Goal: Information Seeking & Learning: Check status

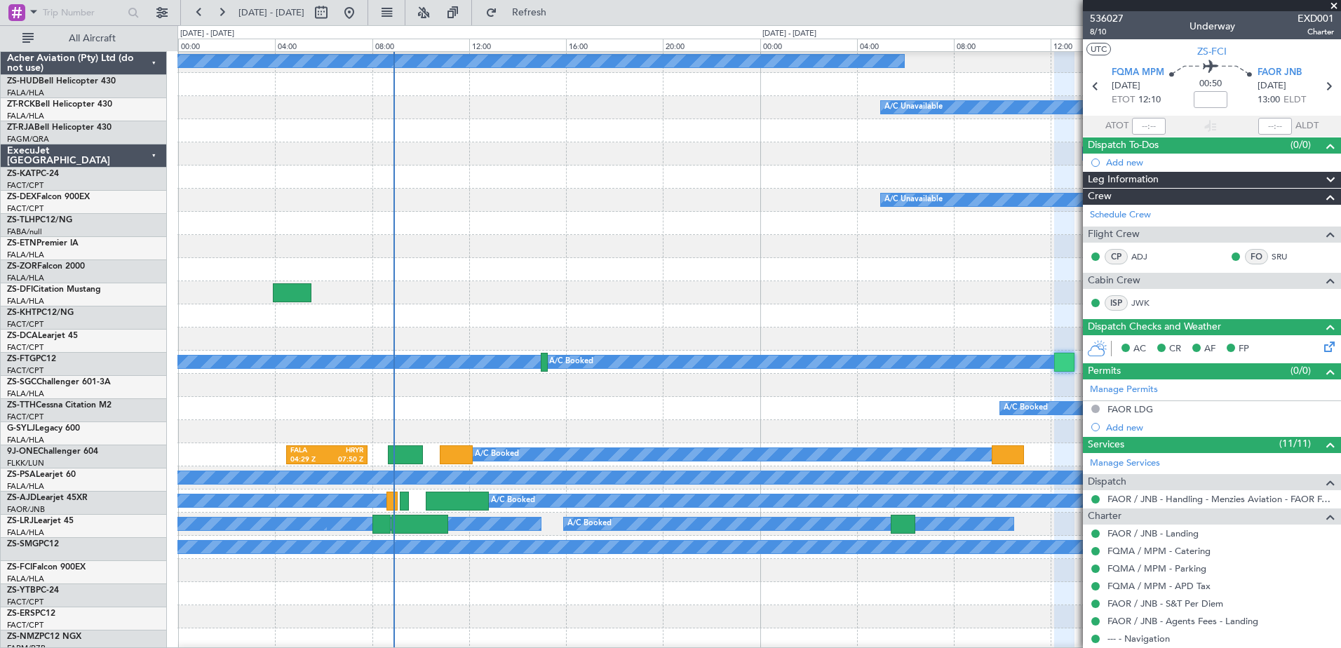
scroll to position [210, 0]
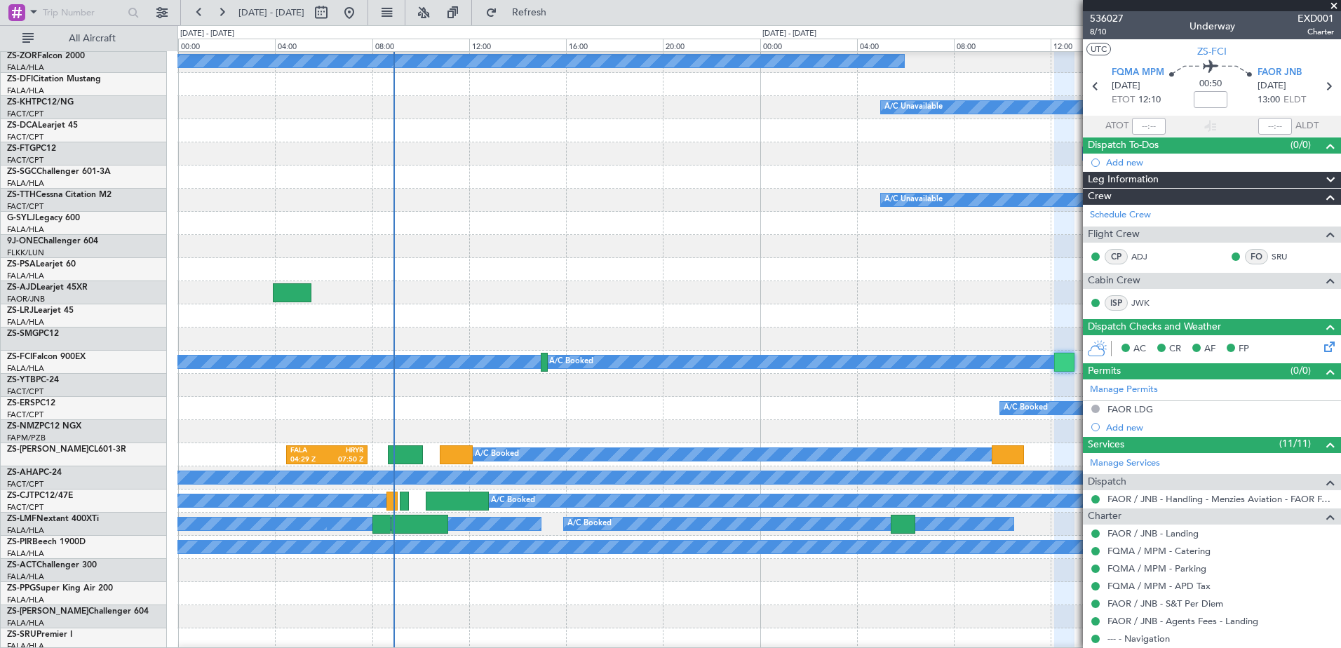
click at [1333, 5] on span at bounding box center [1334, 6] width 14 height 13
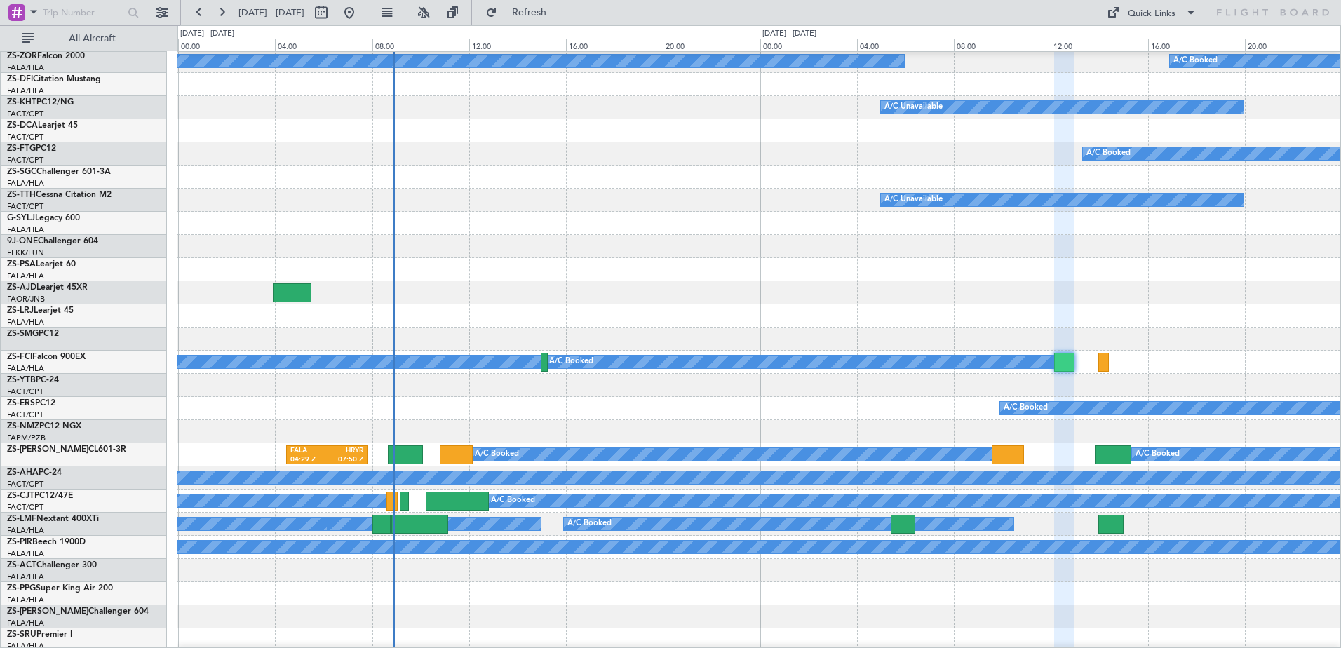
type input "0"
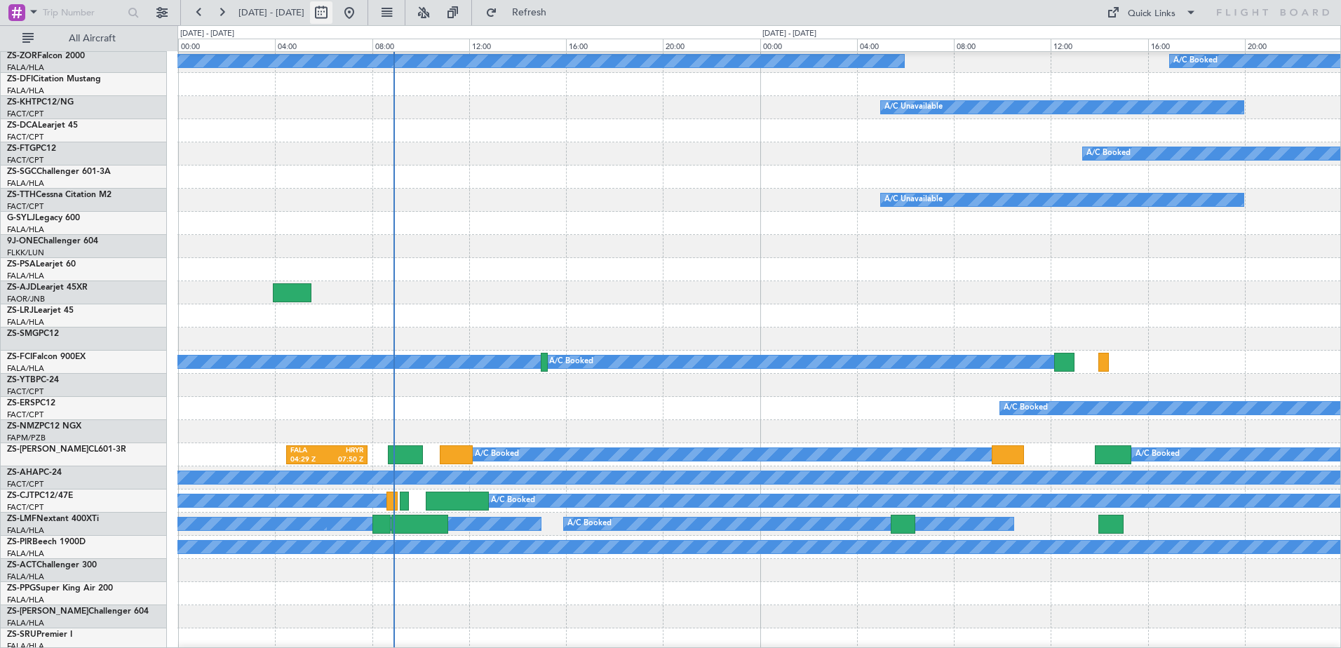
click at [332, 14] on button at bounding box center [321, 12] width 22 height 22
select select "10"
select select "2025"
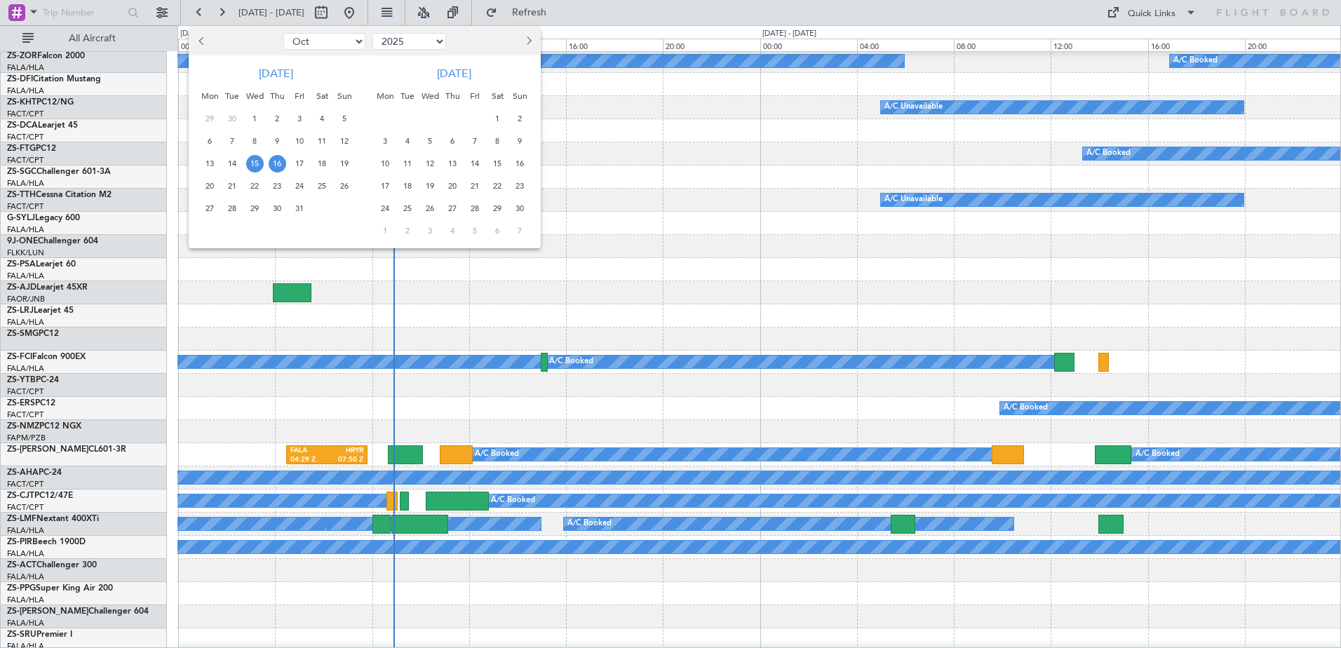
click at [206, 186] on span "20" at bounding box center [210, 186] width 18 height 18
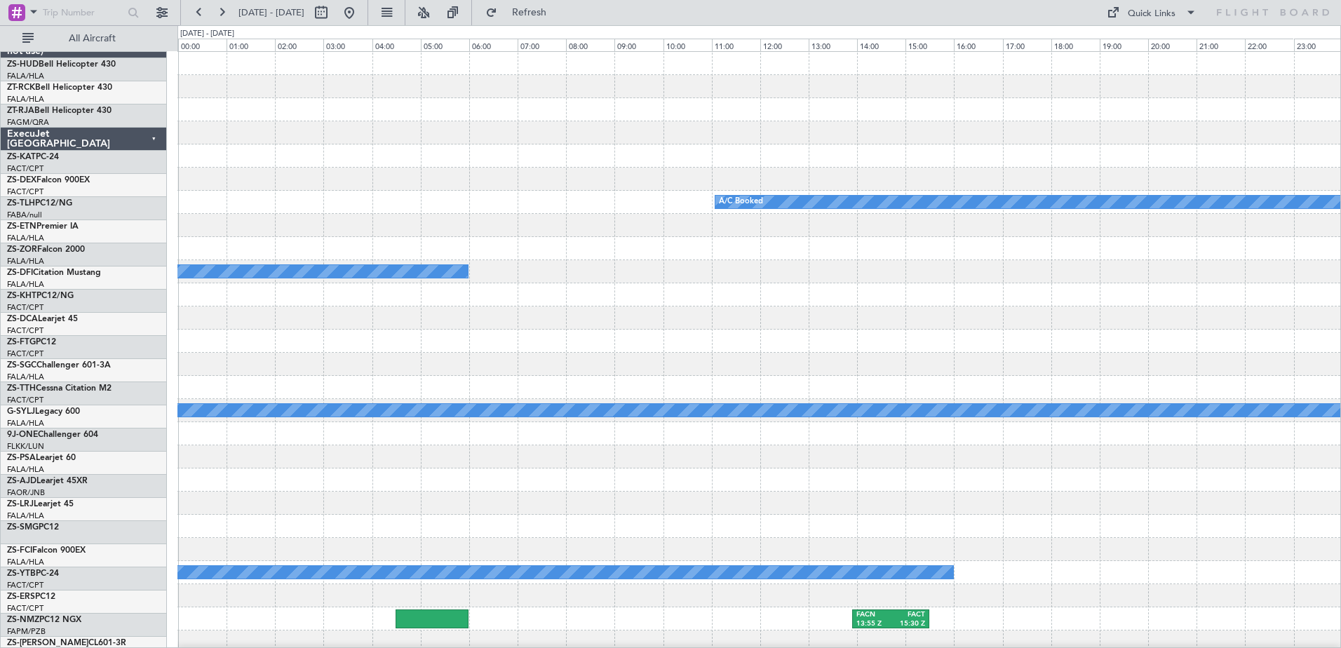
scroll to position [0, 0]
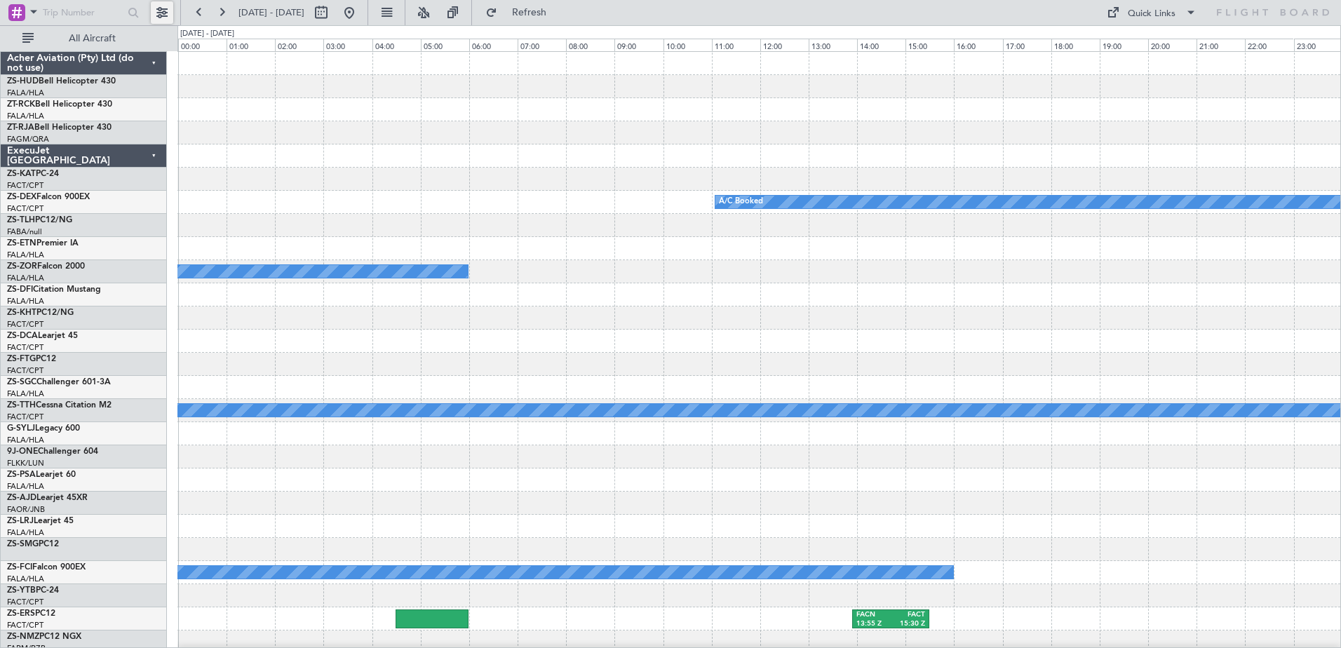
click at [160, 12] on button at bounding box center [162, 12] width 22 height 22
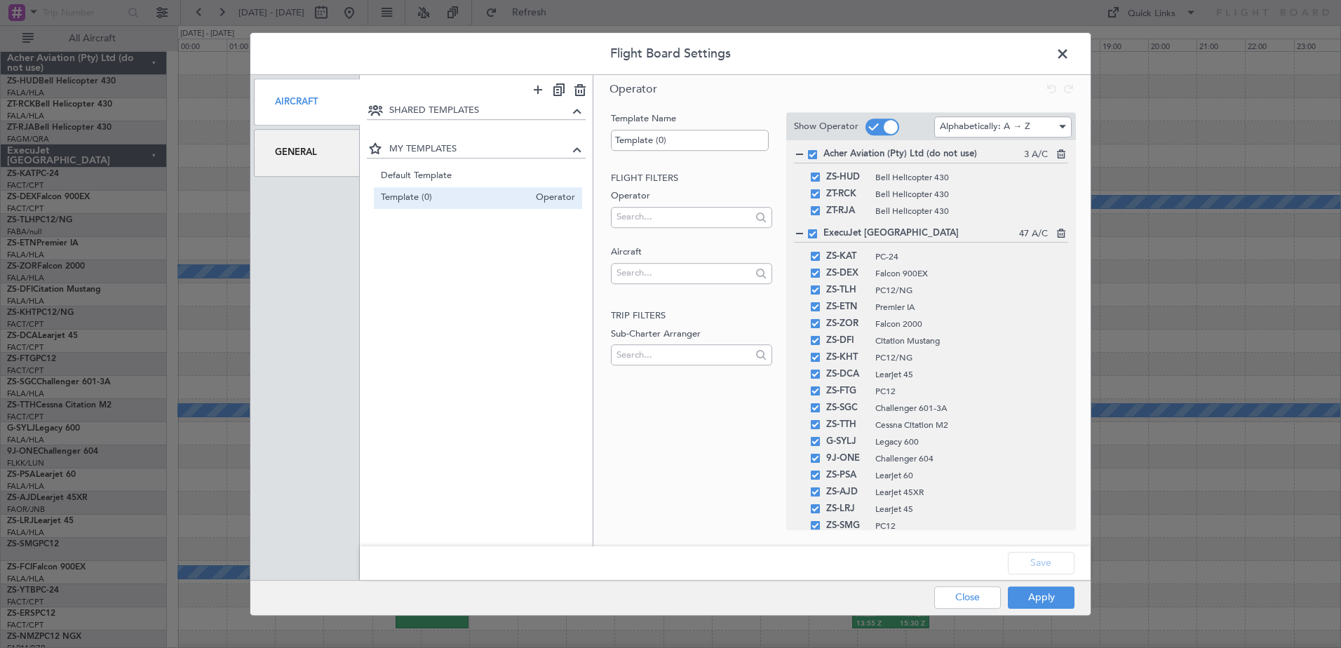
click at [307, 155] on div "General" at bounding box center [307, 152] width 106 height 47
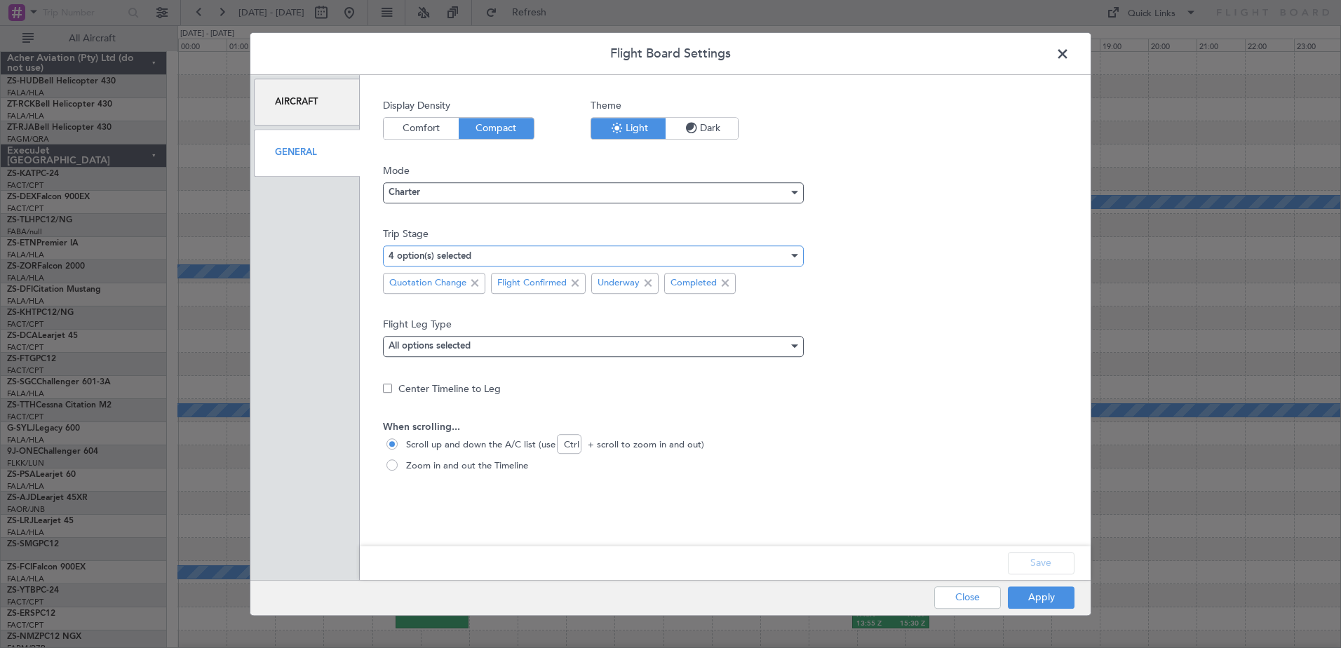
click at [448, 252] on mat-select-trigger "4 option(s) selected" at bounding box center [430, 256] width 83 height 9
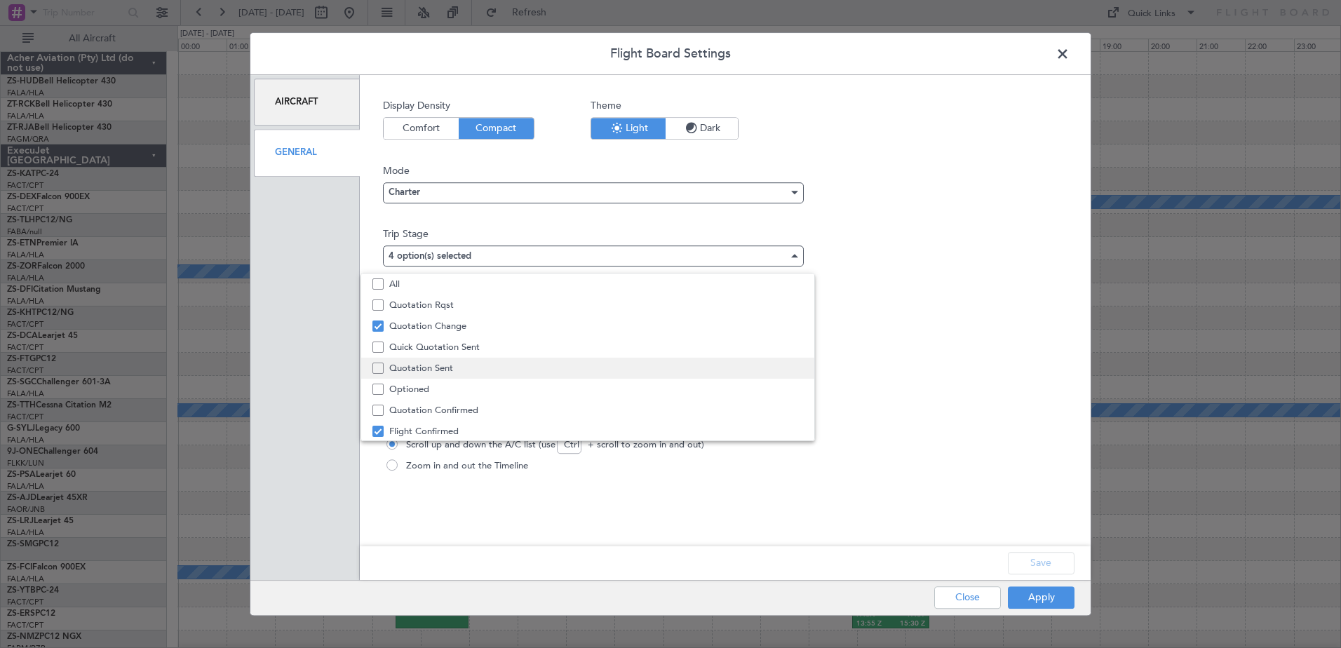
click at [452, 370] on span "Quotation Sent" at bounding box center [596, 368] width 414 height 21
click at [1039, 595] on div at bounding box center [670, 324] width 1341 height 648
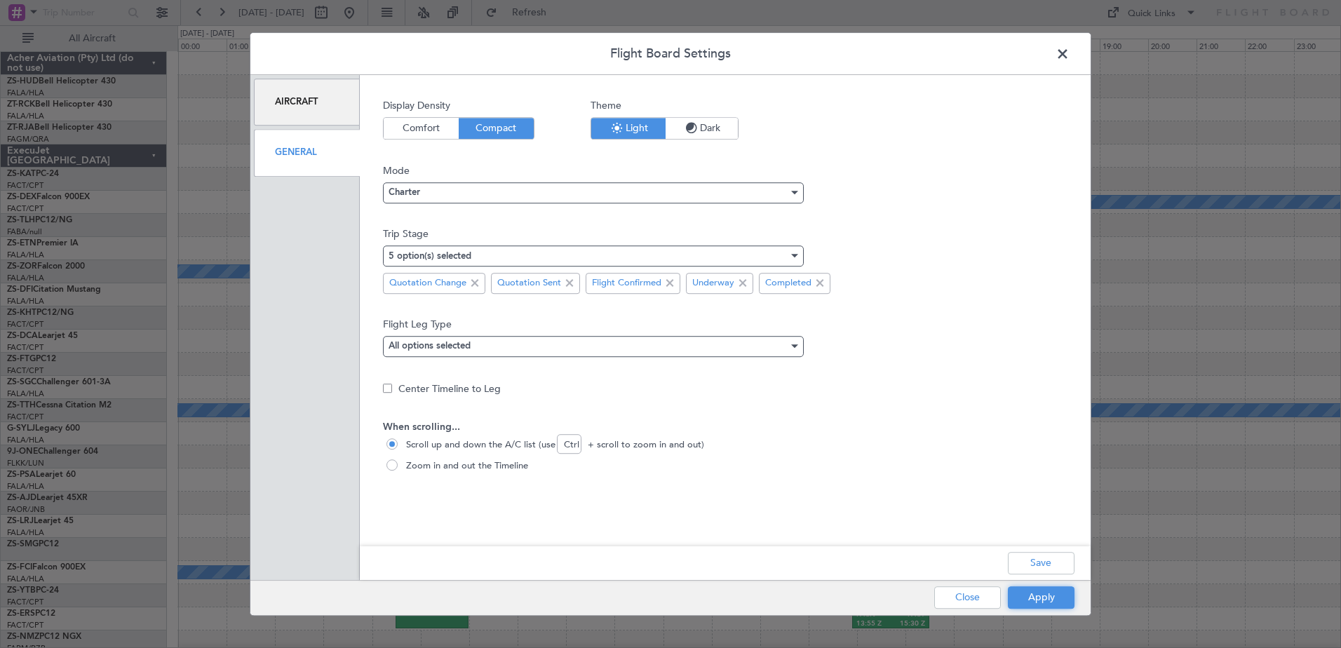
click at [1039, 595] on button "Apply" at bounding box center [1041, 597] width 67 height 22
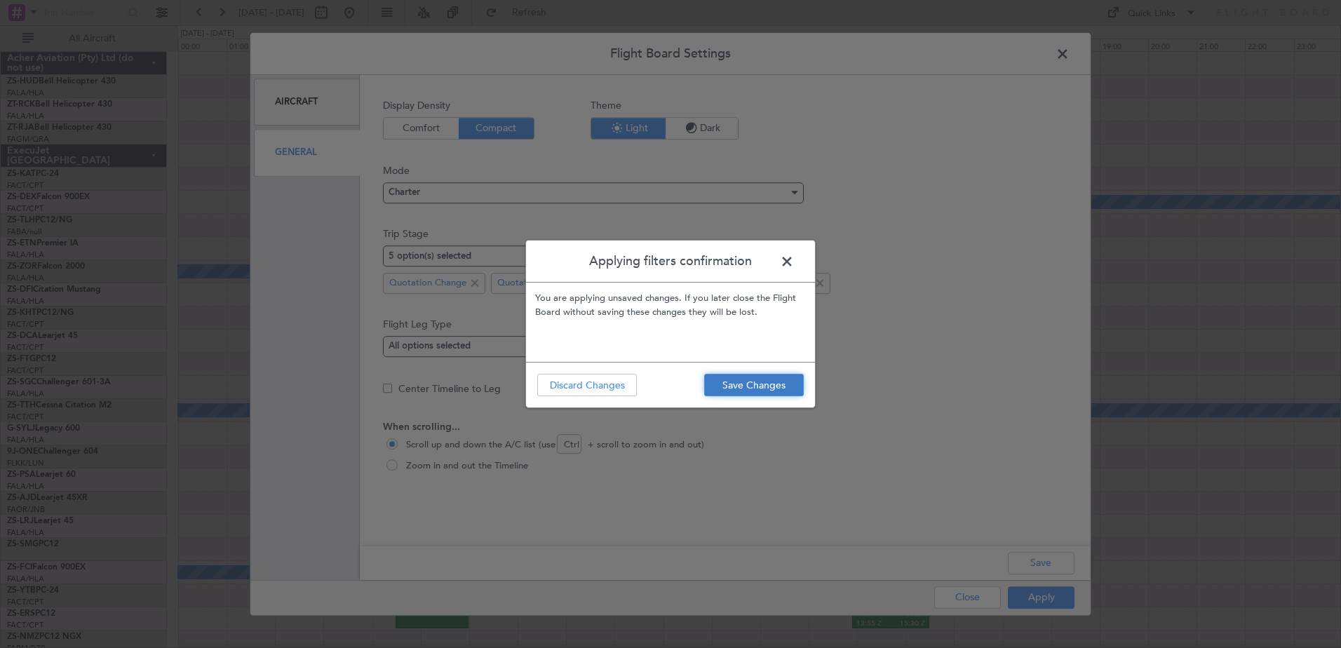
click at [774, 387] on button "Save Changes" at bounding box center [754, 385] width 100 height 22
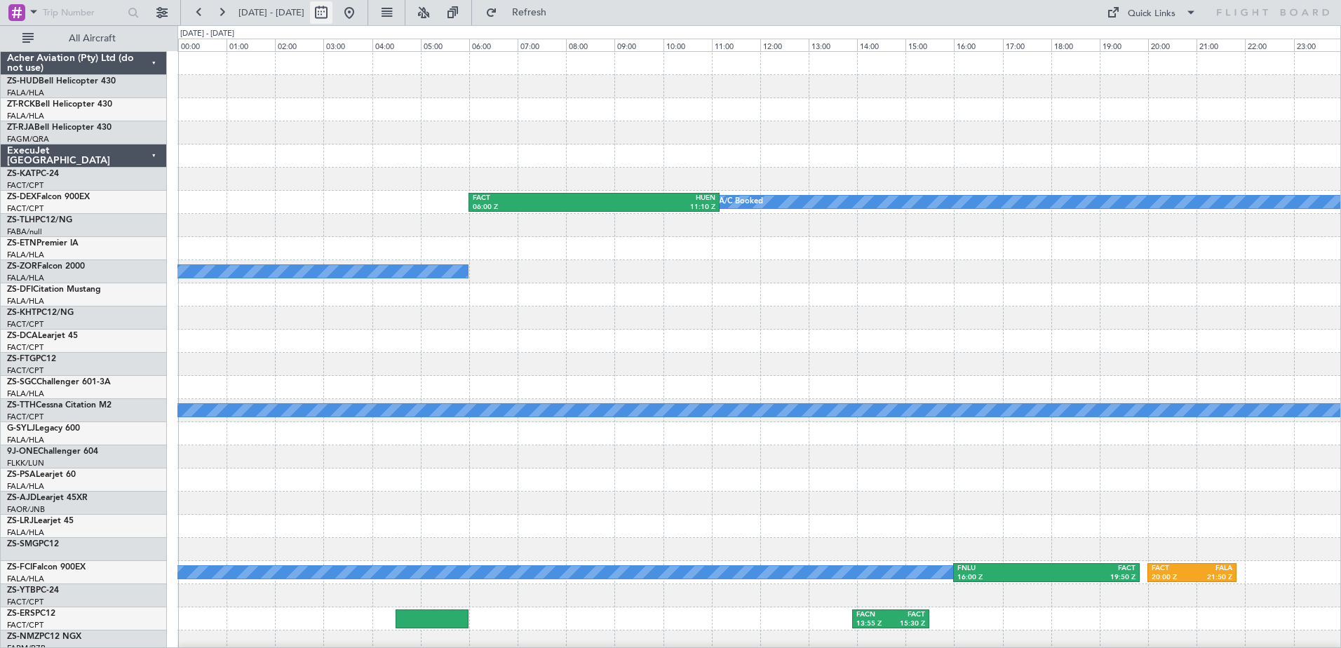
click at [332, 20] on button at bounding box center [321, 12] width 22 height 22
select select "10"
select select "2025"
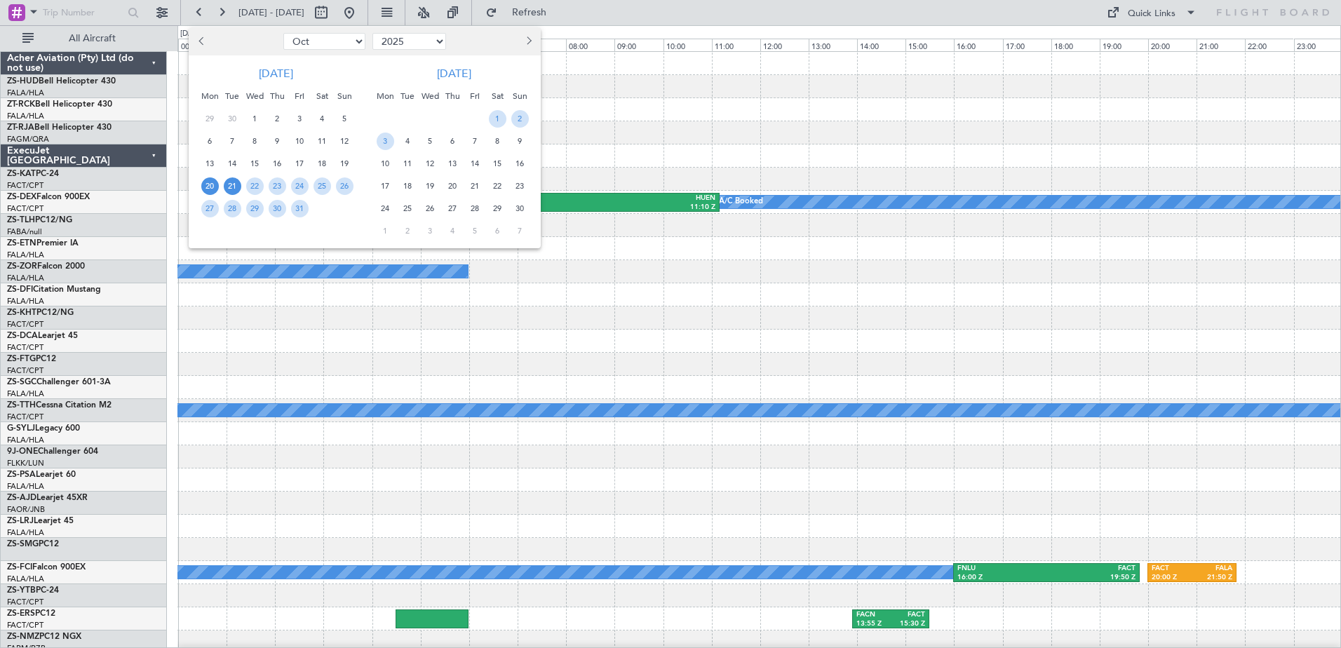
click at [233, 191] on span "21" at bounding box center [233, 186] width 18 height 18
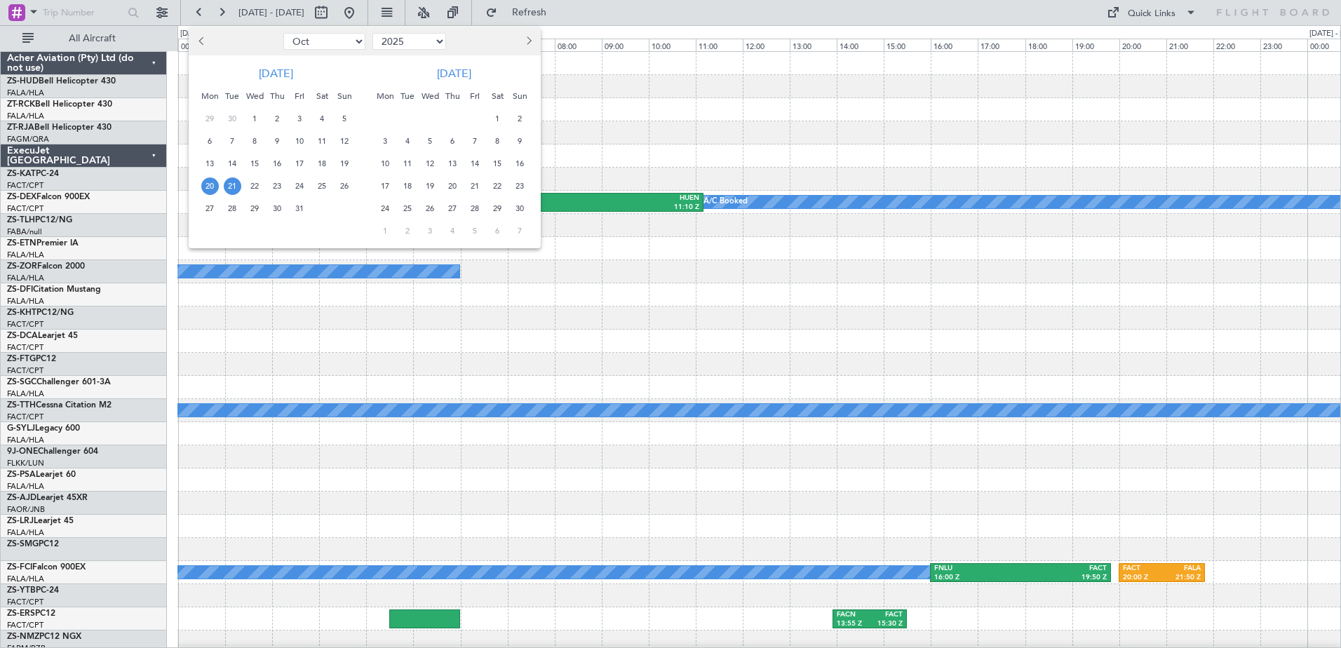
click at [233, 191] on div "A/C Booked FACT 06:00 Z HUEN 11:10 Z" at bounding box center [758, 202] width 1163 height 23
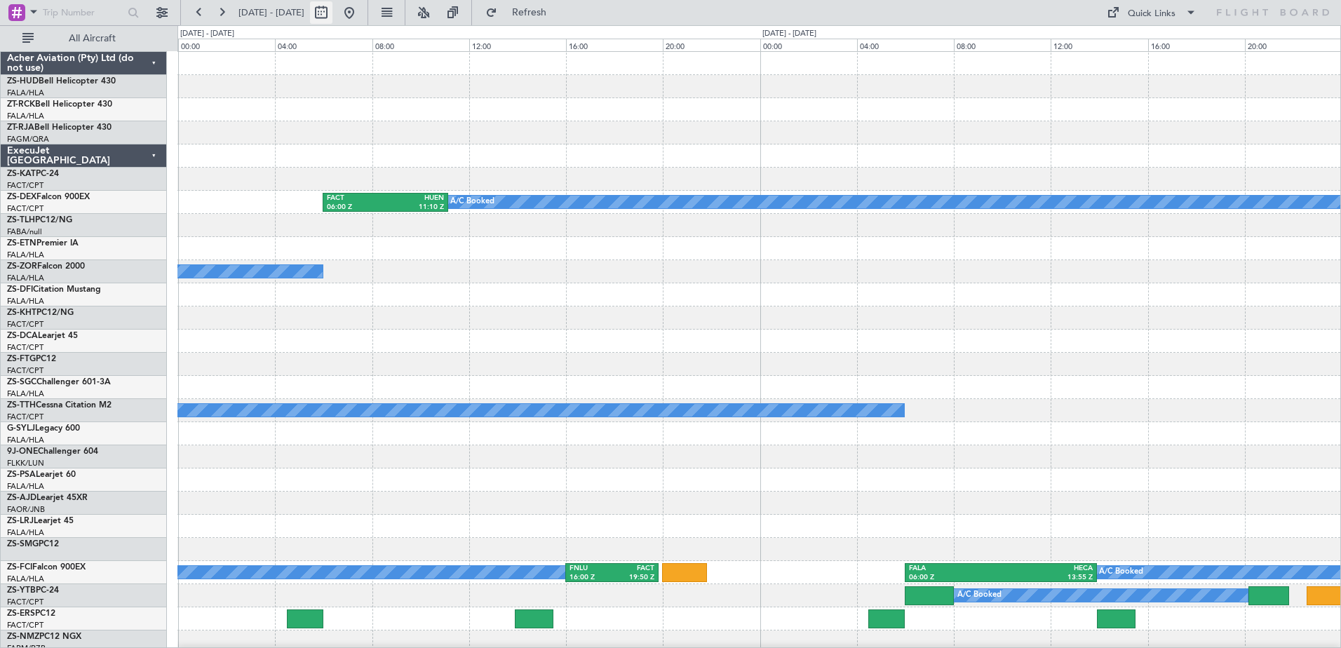
click at [332, 17] on button at bounding box center [321, 12] width 22 height 22
select select "10"
select select "2025"
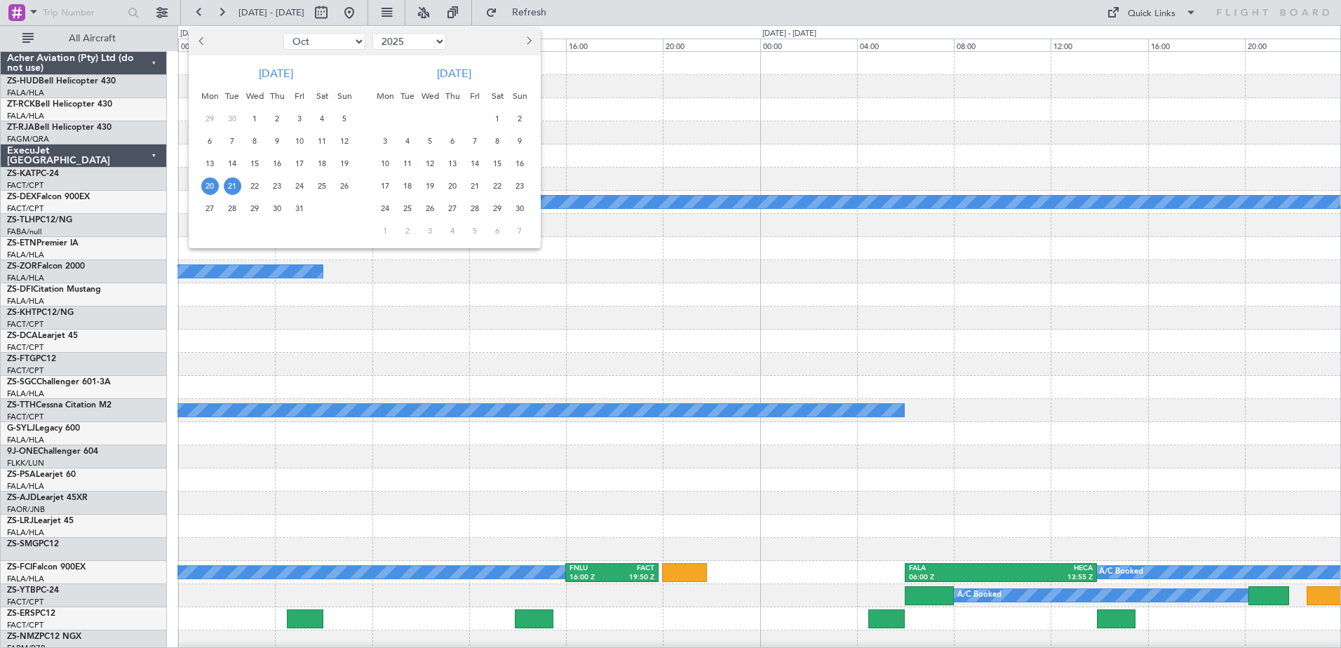
click at [230, 188] on span "21" at bounding box center [233, 186] width 18 height 18
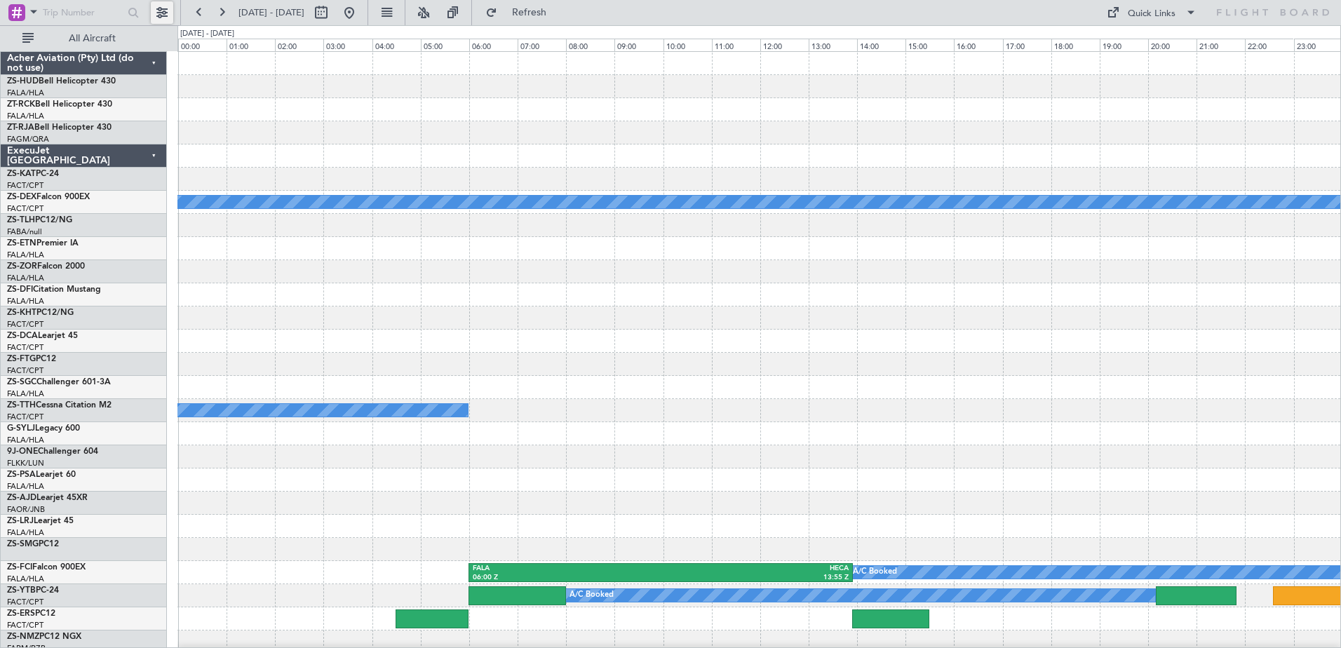
drag, startPoint x: 230, startPoint y: 188, endPoint x: 158, endPoint y: 17, distance: 185.8
click at [158, 17] on button at bounding box center [162, 12] width 22 height 22
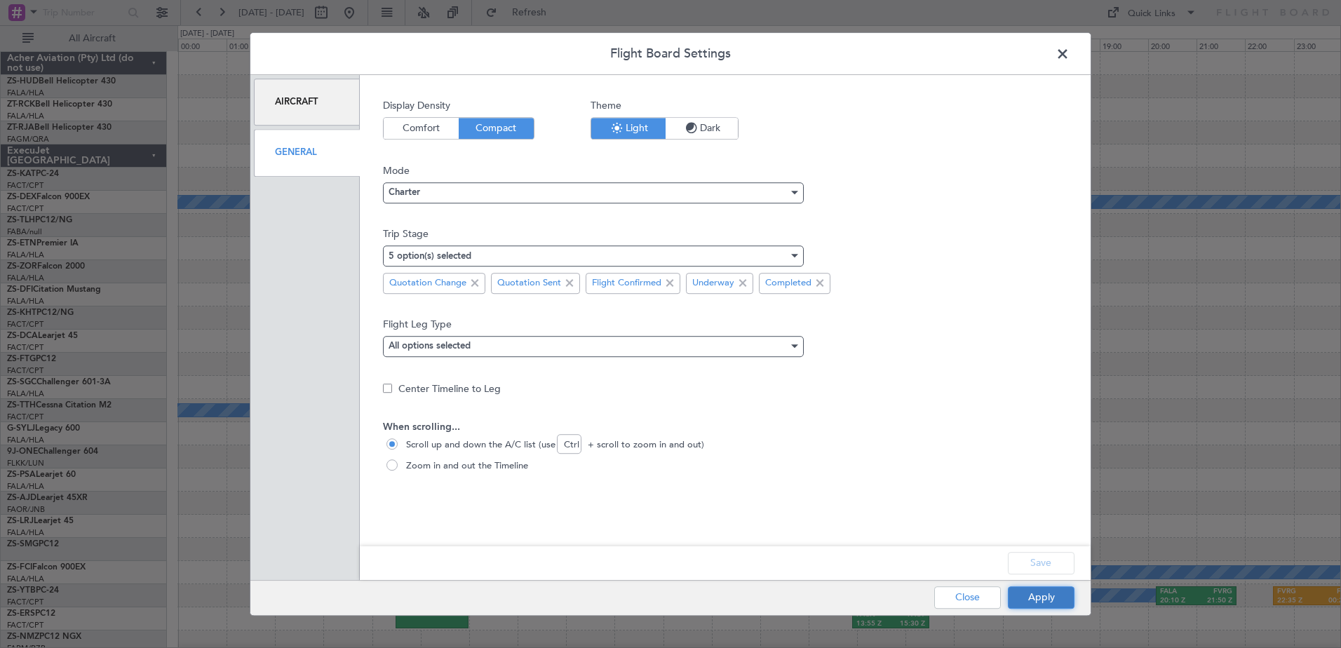
click at [1046, 594] on button "Apply" at bounding box center [1041, 597] width 67 height 22
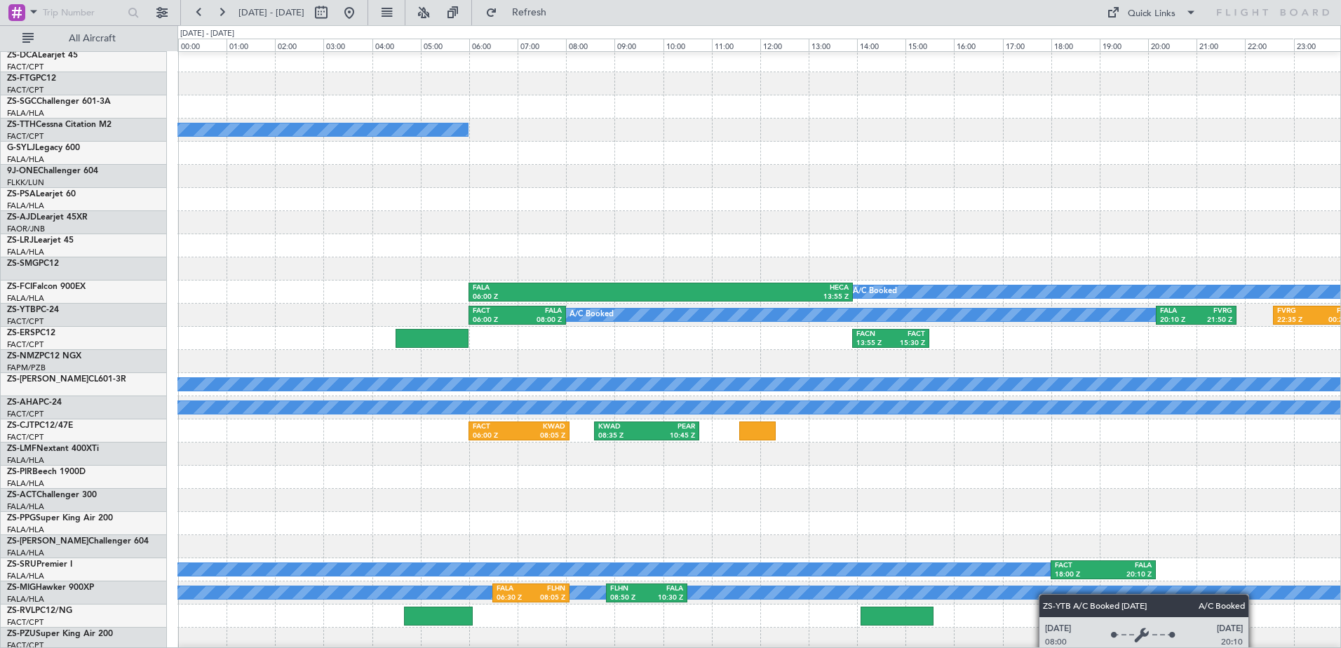
scroll to position [351, 0]
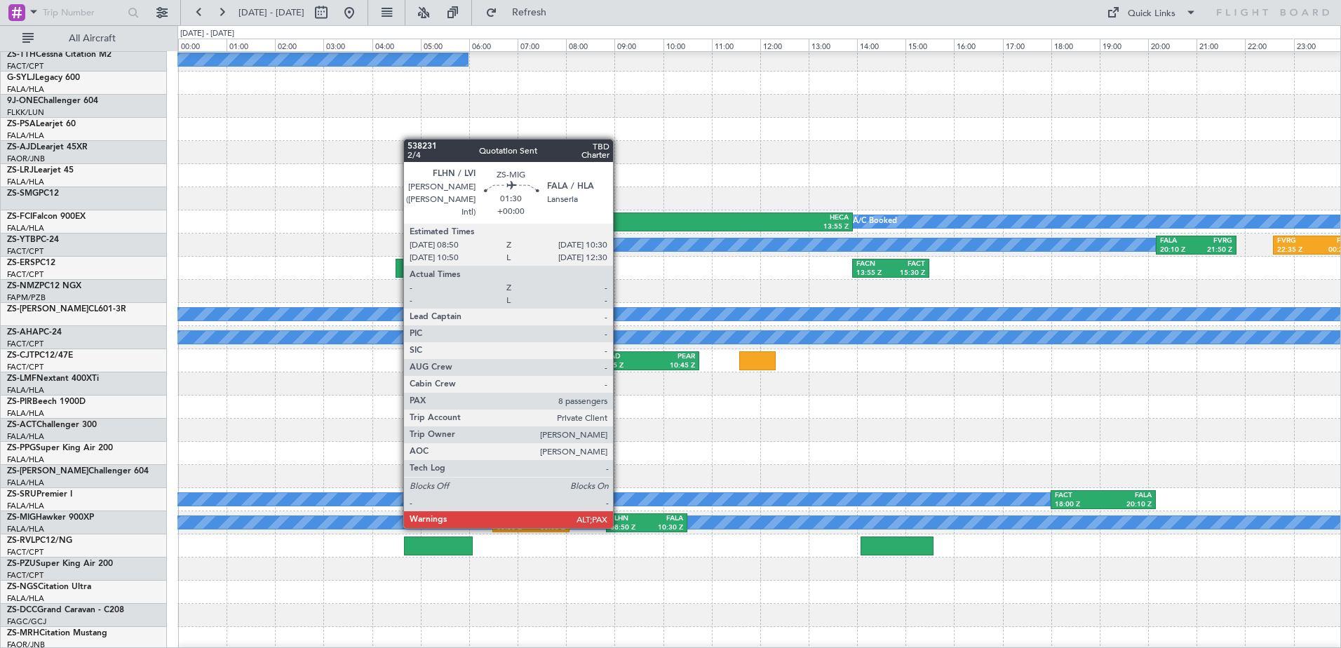
click at [619, 527] on div "08:50 Z" at bounding box center [628, 528] width 36 height 10
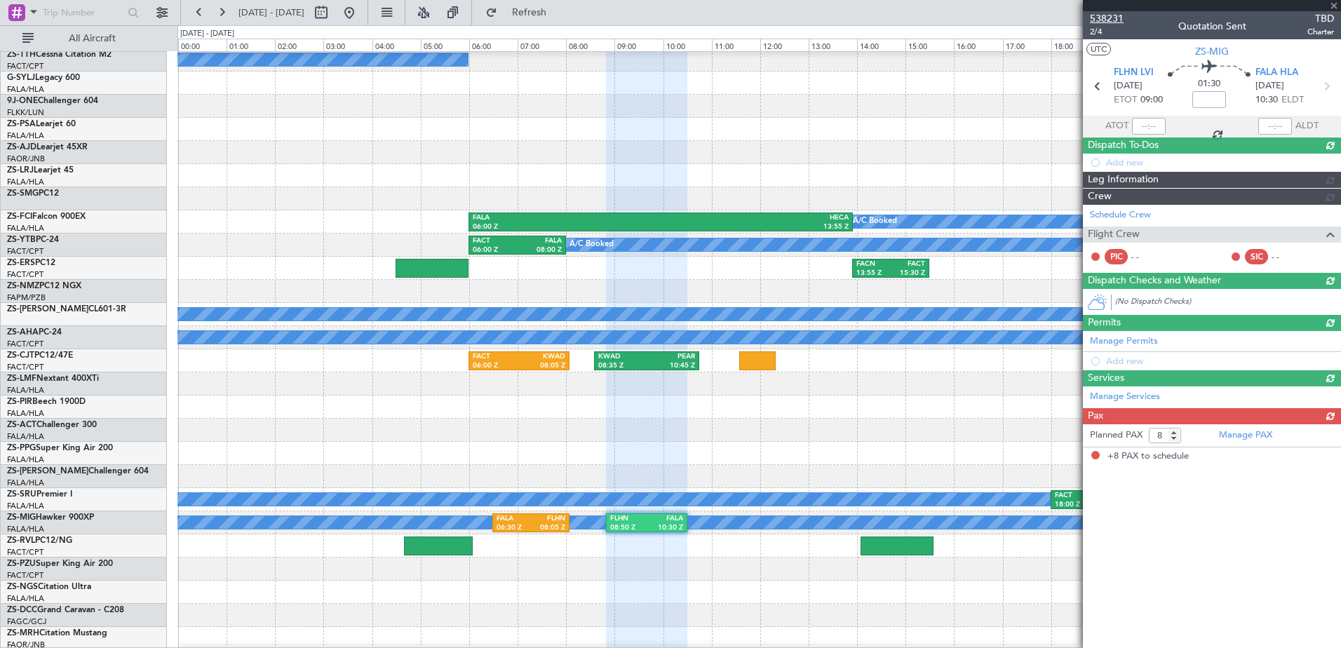
click at [1100, 18] on span "538231" at bounding box center [1107, 18] width 34 height 15
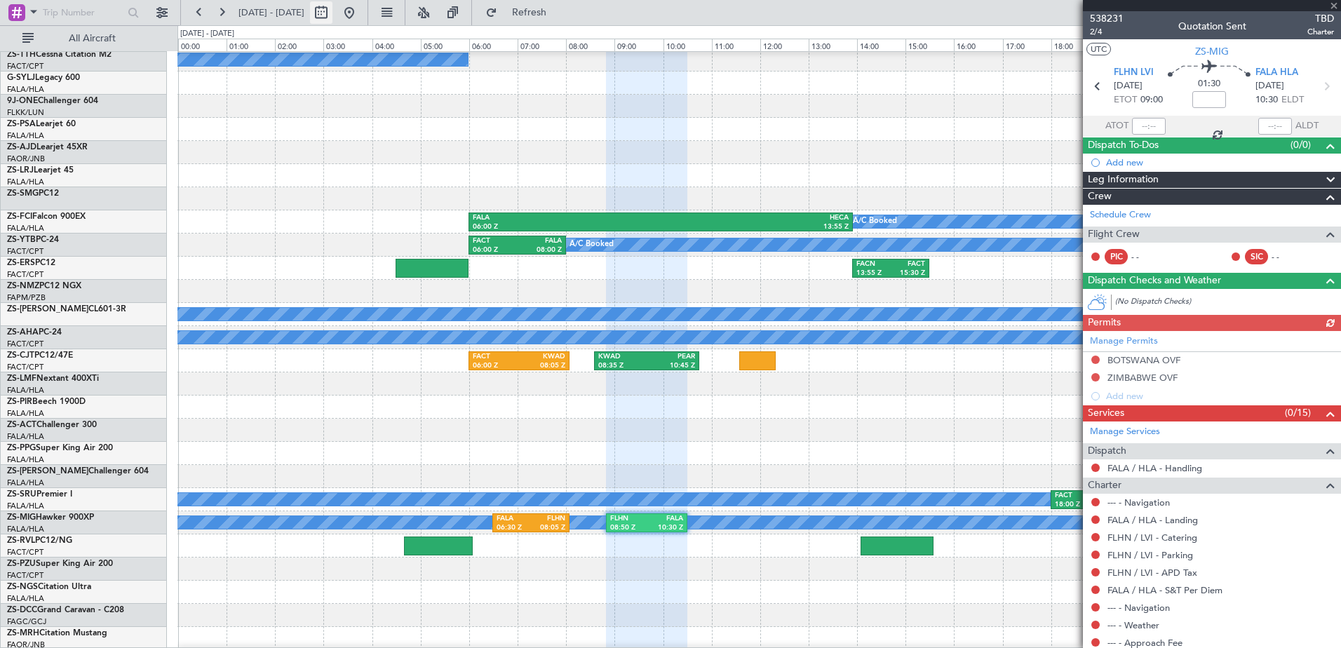
click at [332, 20] on button at bounding box center [321, 12] width 22 height 22
select select "10"
select select "2025"
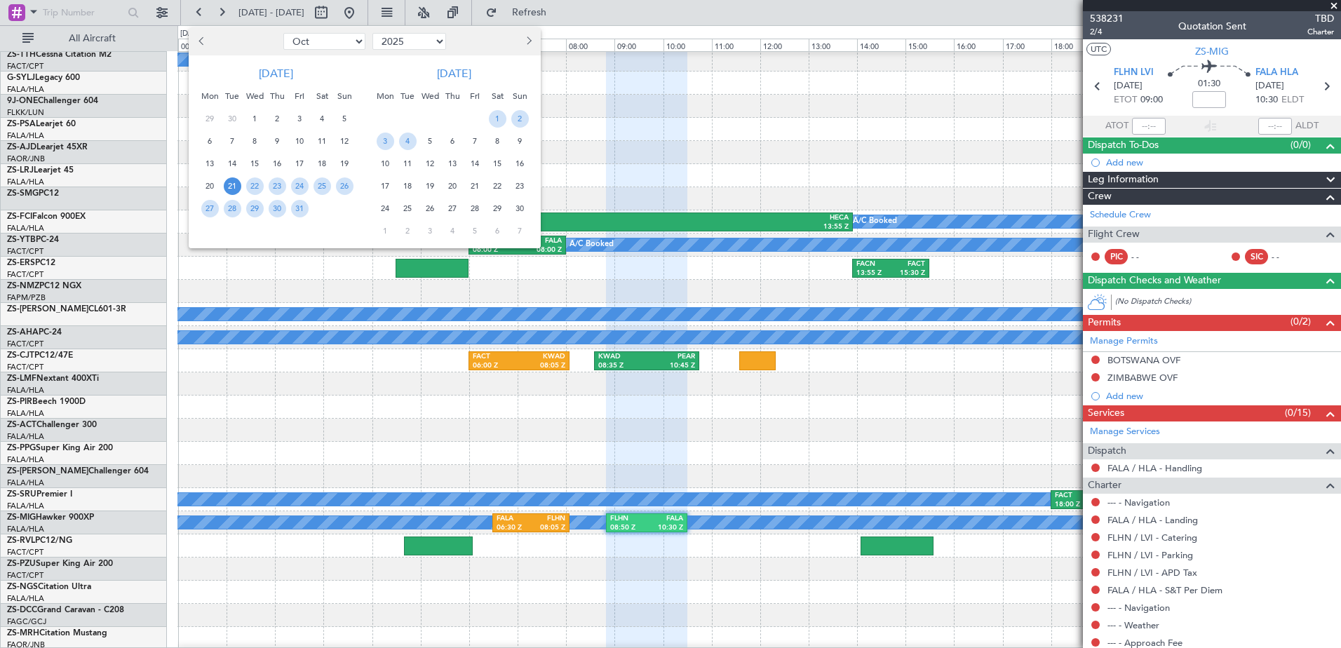
click at [201, 43] on span "Previous month" at bounding box center [202, 40] width 8 height 8
select select "9"
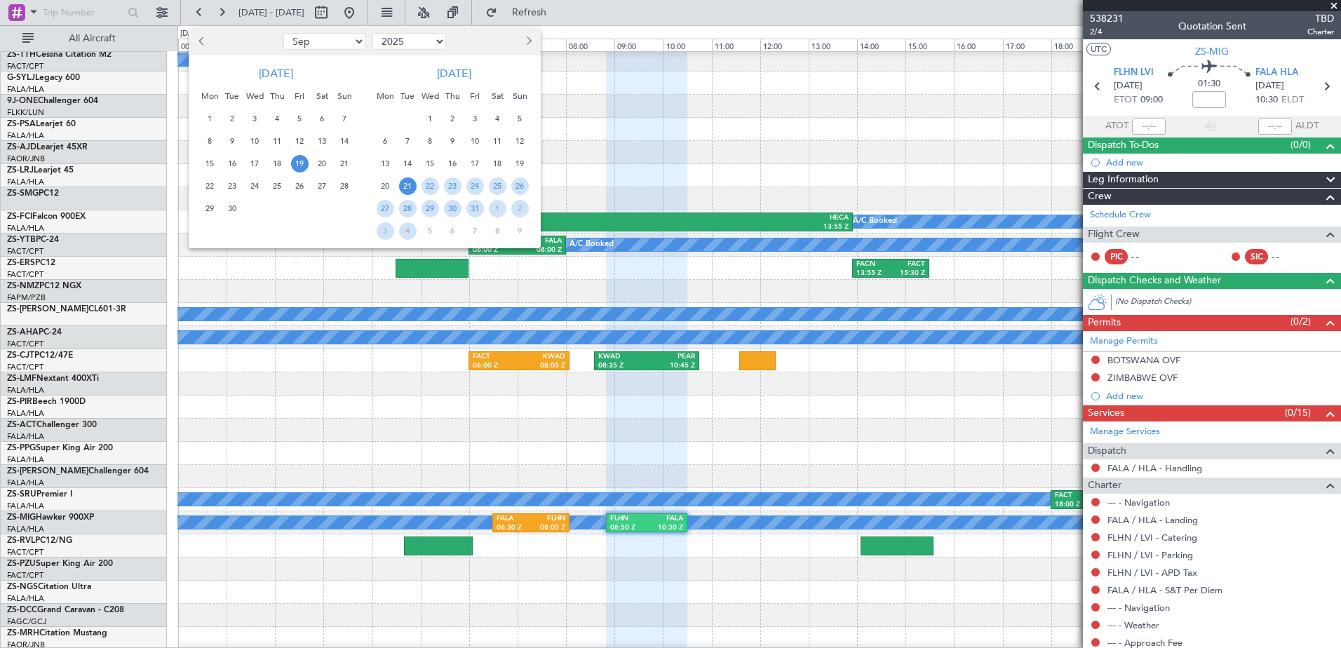
click at [299, 167] on span "19" at bounding box center [300, 164] width 18 height 18
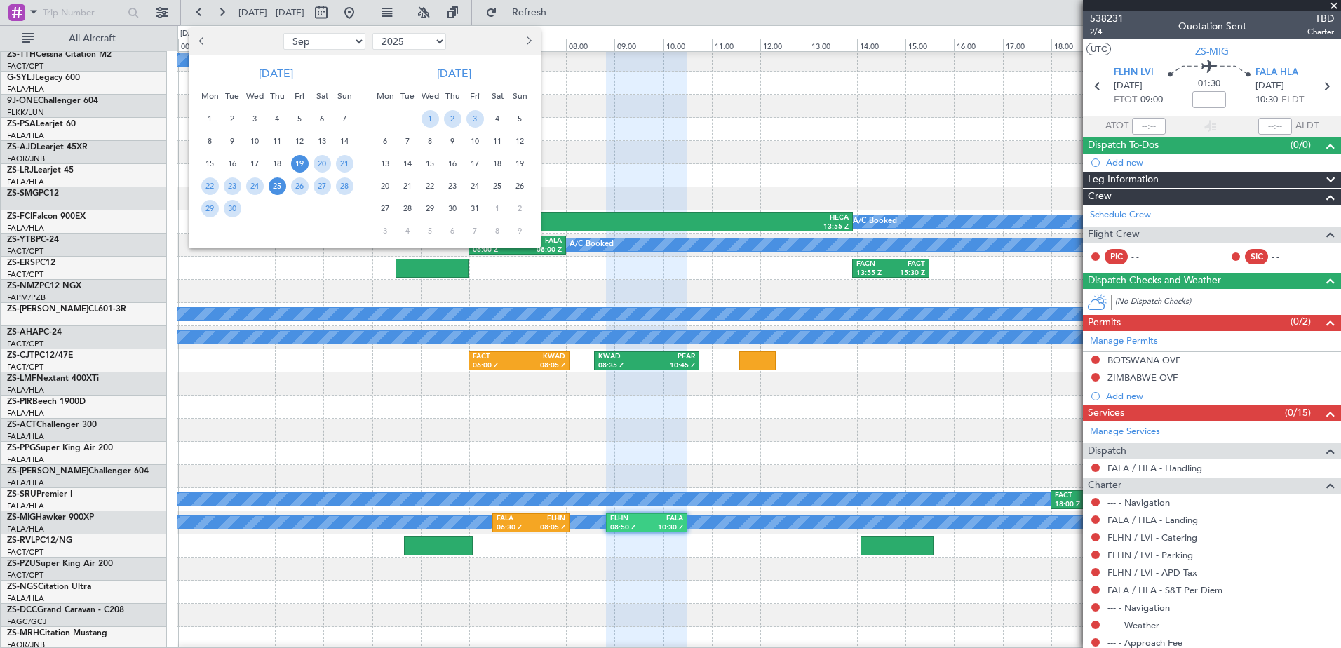
click at [273, 187] on span "25" at bounding box center [278, 186] width 18 height 18
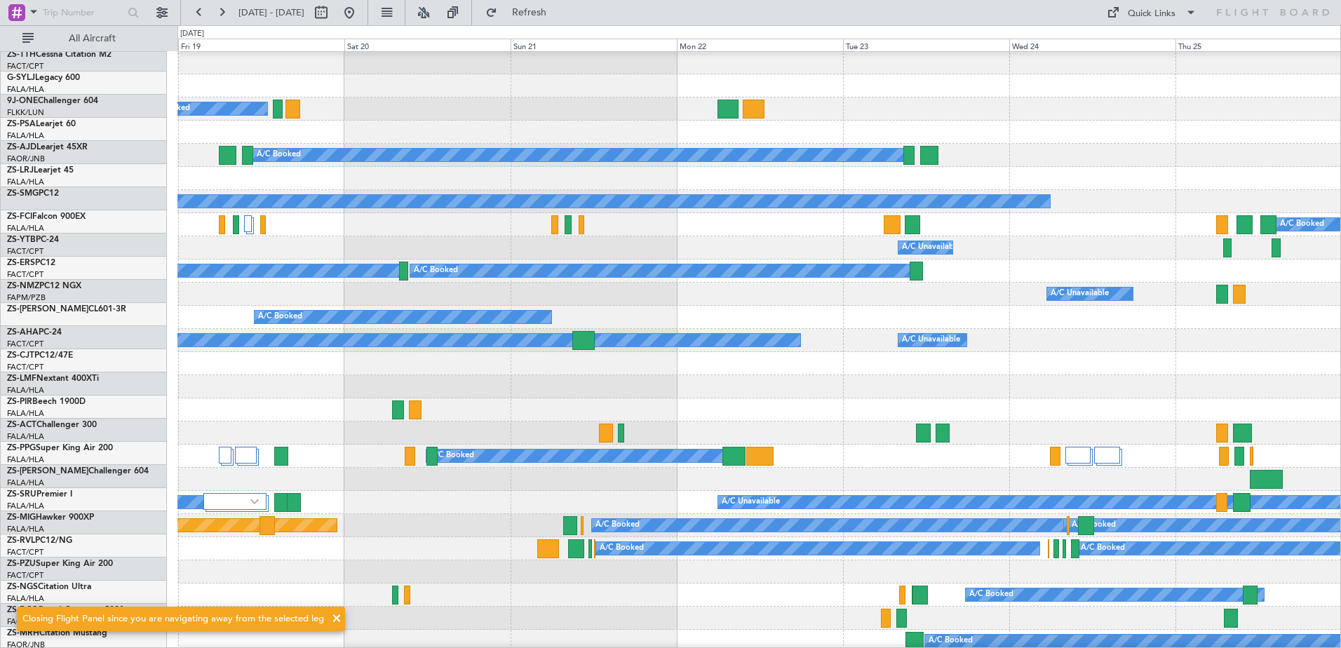
scroll to position [70, 0]
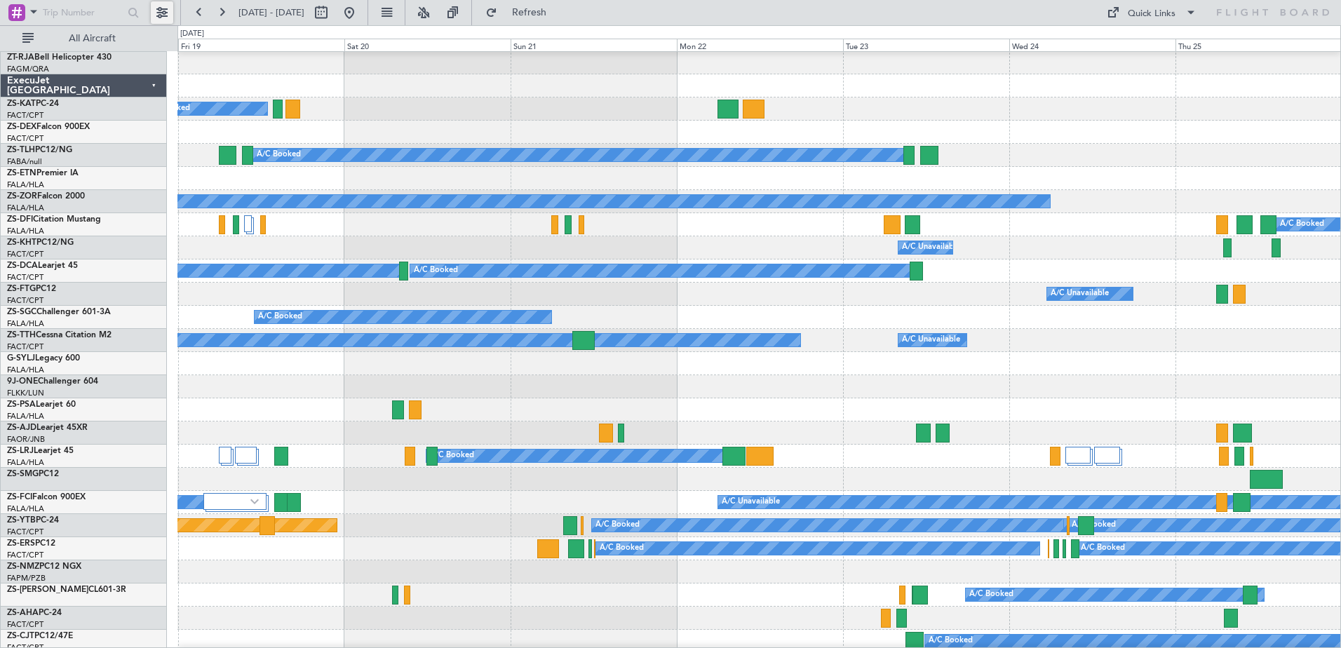
click at [157, 14] on button at bounding box center [162, 12] width 22 height 22
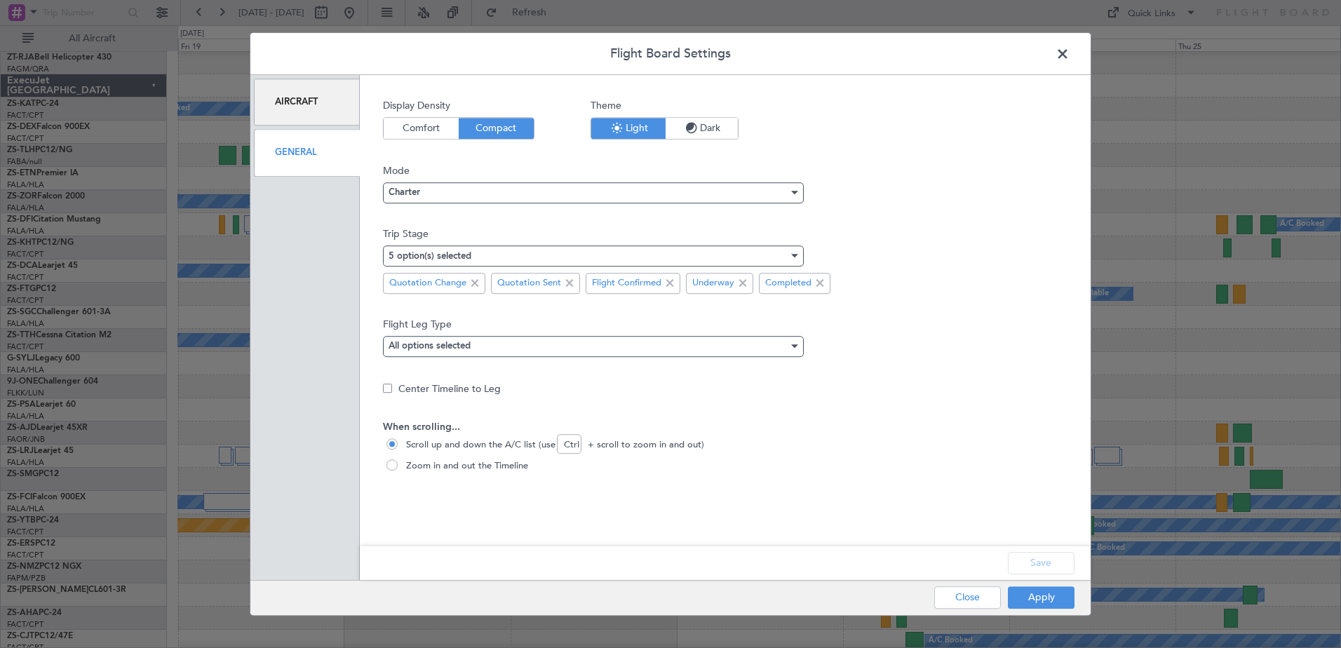
click at [283, 155] on div "General" at bounding box center [307, 152] width 106 height 47
click at [568, 284] on span at bounding box center [569, 283] width 17 height 17
click at [1053, 598] on button "Apply" at bounding box center [1041, 597] width 67 height 22
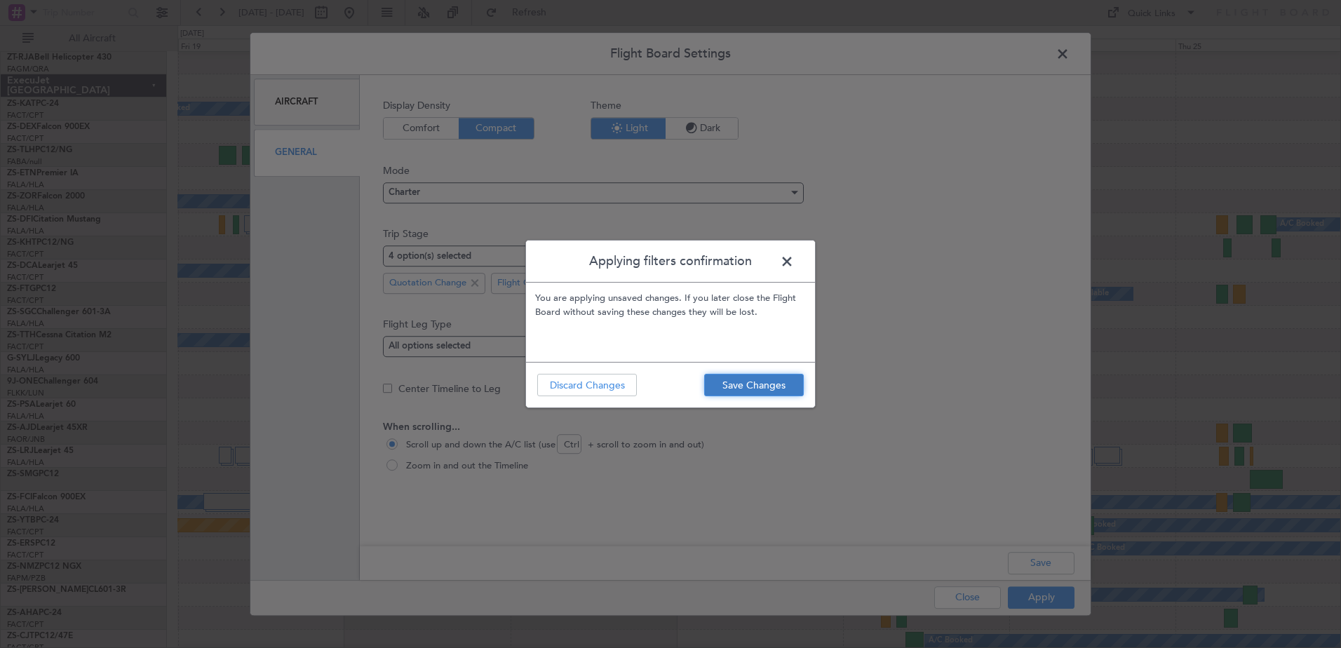
click at [726, 384] on button "Save Changes" at bounding box center [754, 385] width 100 height 22
